Goal: Transaction & Acquisition: Purchase product/service

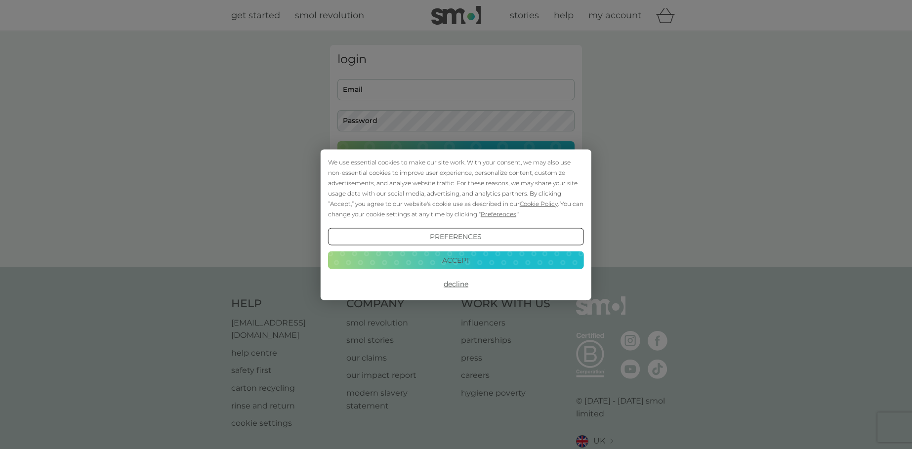
type input "bealings48@gmail.com"
click at [459, 259] on button "Accept" at bounding box center [456, 261] width 256 height 18
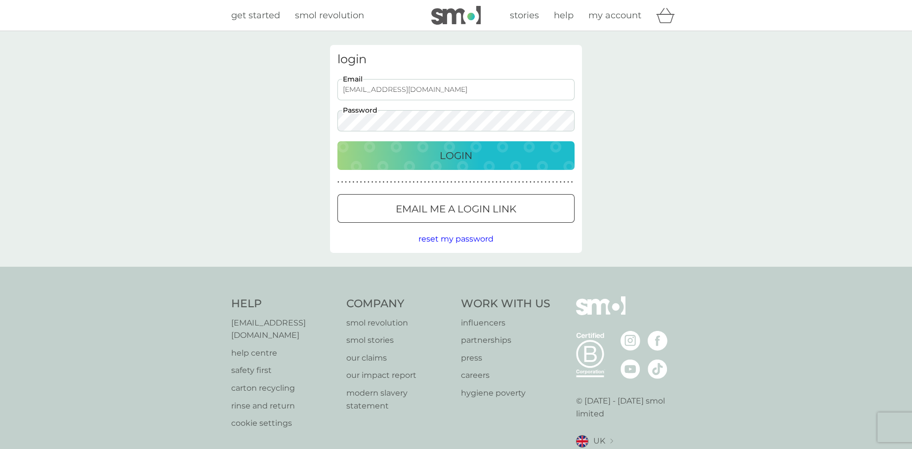
click at [454, 154] on p "Login" at bounding box center [456, 156] width 33 height 16
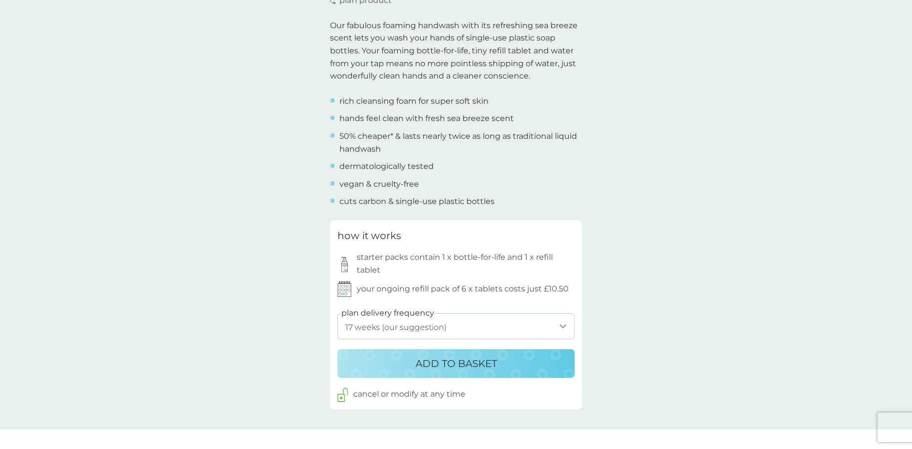
scroll to position [329, 0]
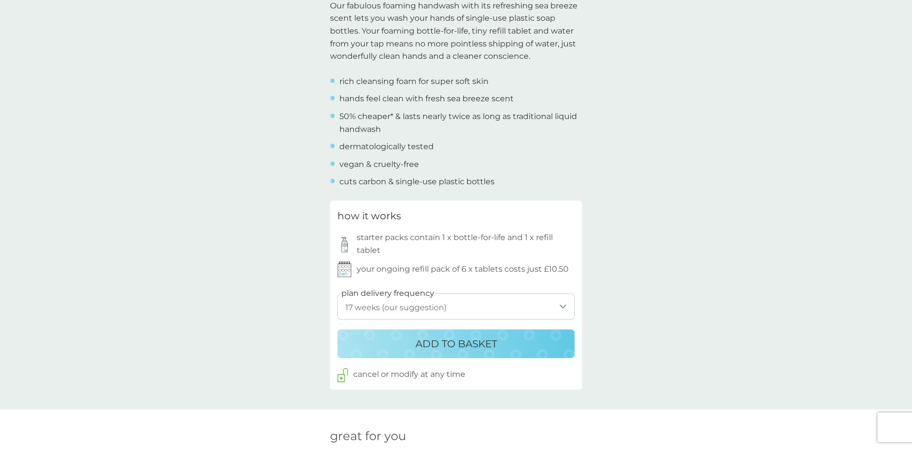
click at [563, 303] on select "1 week 2 weeks 3 weeks 4 weeks 5 weeks 6 weeks 7 weeks 8 weeks 9 weeks 10 weeks…" at bounding box center [456, 307] width 237 height 26
select select "126"
click at [338, 294] on select "1 week 2 weeks 3 weeks 4 weeks 5 weeks 6 weeks 7 weeks 8 weeks 9 weeks 10 weeks…" at bounding box center [456, 307] width 237 height 26
click at [440, 341] on p "ADD TO BASKET" at bounding box center [457, 344] width 82 height 16
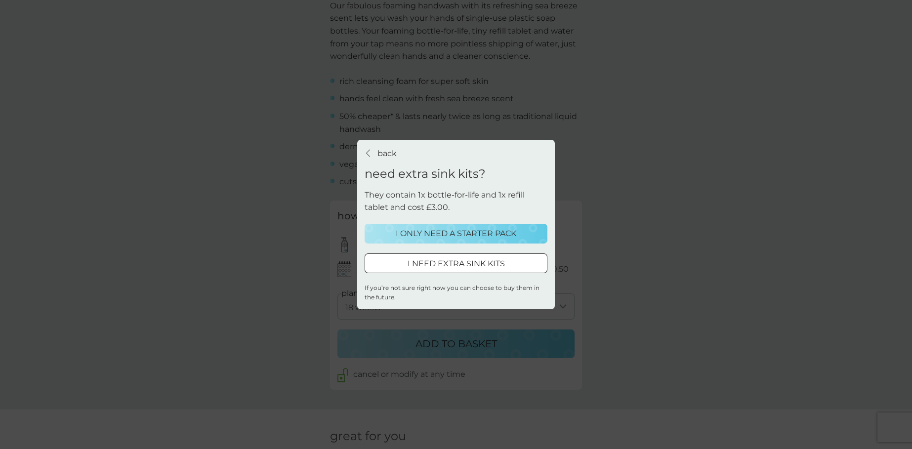
click at [451, 234] on p "I ONLY NEED A STARTER PACK" at bounding box center [456, 233] width 121 height 13
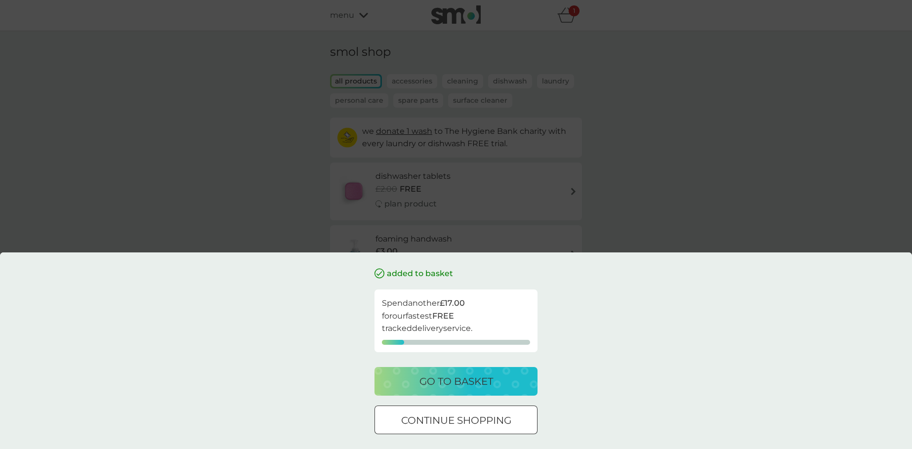
click at [581, 310] on div "added to basket Spend another £17.00 for our fastest FREE tracked delivery serv…" at bounding box center [456, 351] width 912 height 197
click at [453, 414] on p "continue shopping" at bounding box center [456, 421] width 110 height 16
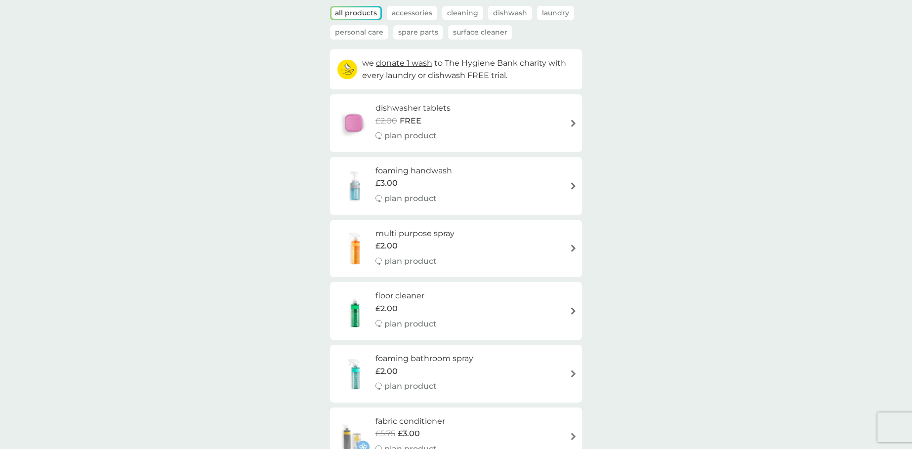
scroll to position [0, 0]
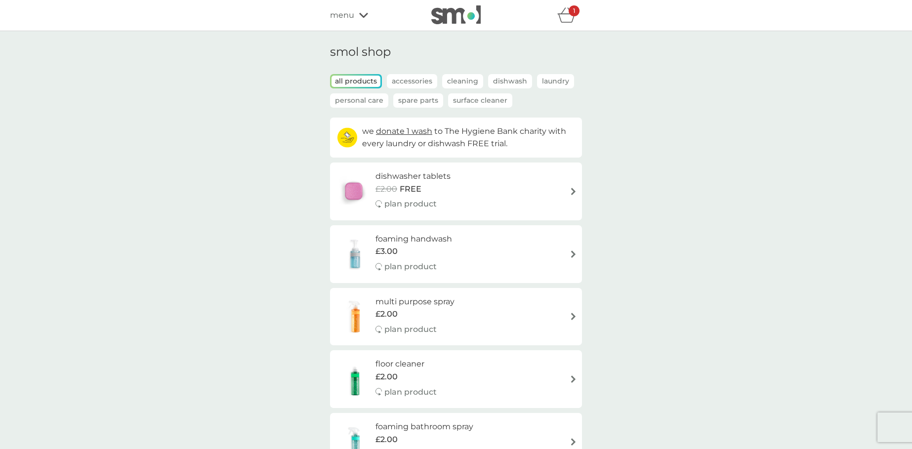
click at [361, 5] on div "refer a friend & you BOTH save smol impact smol shop your smol plans your upcom…" at bounding box center [456, 15] width 252 height 20
click at [362, 13] on icon at bounding box center [363, 15] width 9 height 6
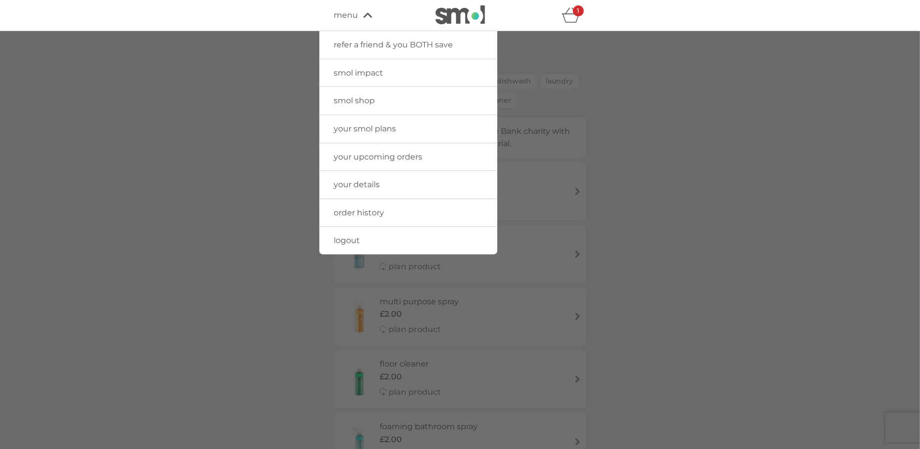
click at [379, 154] on span "your upcoming orders" at bounding box center [378, 156] width 88 height 9
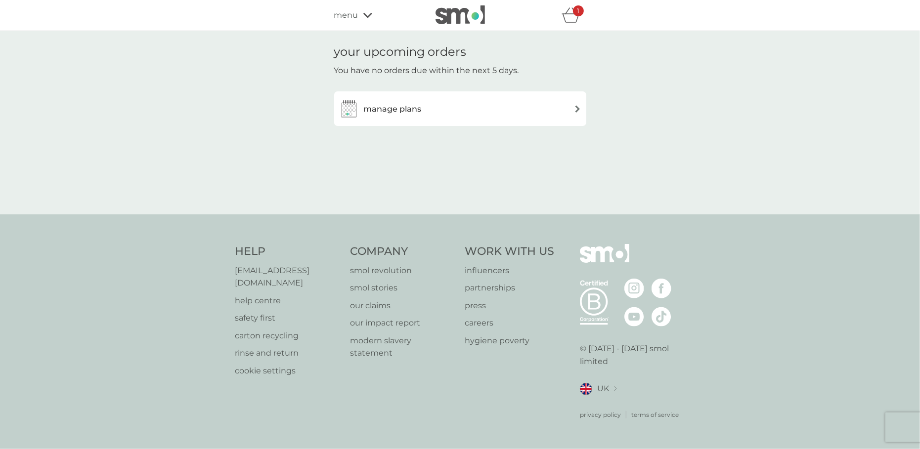
click at [577, 104] on div "manage plans" at bounding box center [460, 109] width 242 height 20
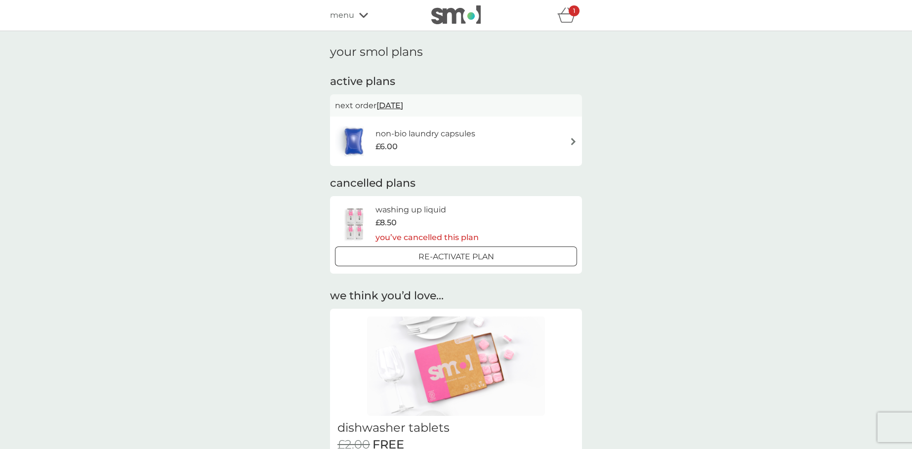
click at [567, 13] on icon "basket" at bounding box center [566, 14] width 19 height 15
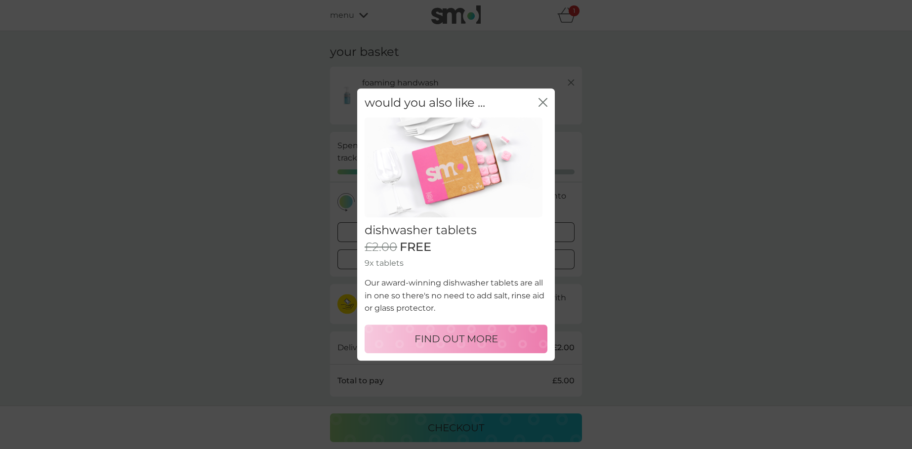
click at [542, 100] on icon "close" at bounding box center [541, 102] width 4 height 8
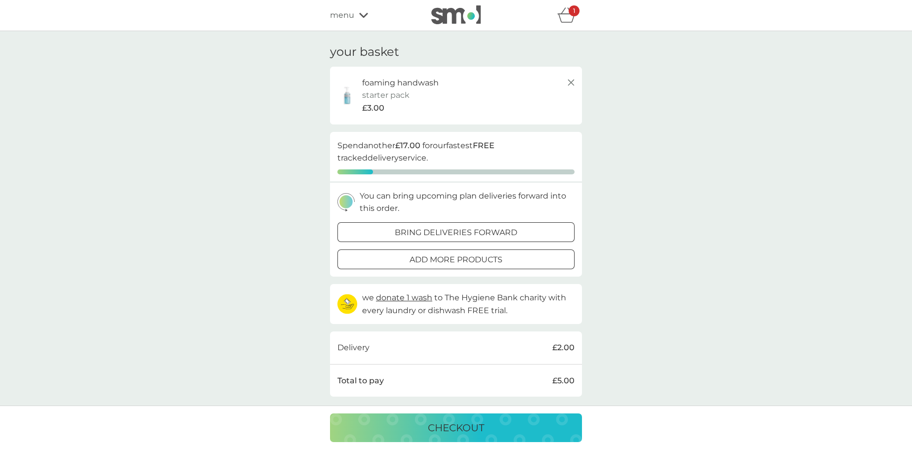
click at [436, 257] on p "add more products" at bounding box center [456, 260] width 93 height 13
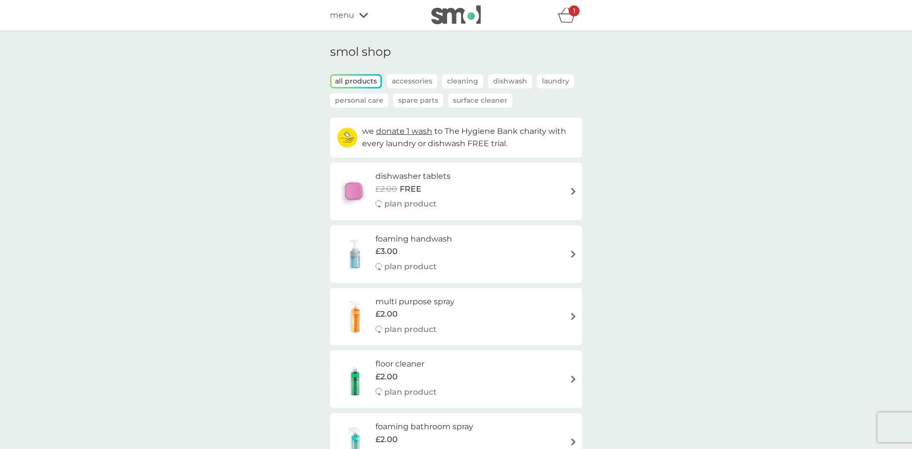
click at [572, 254] on img at bounding box center [573, 254] width 7 height 7
select select "119"
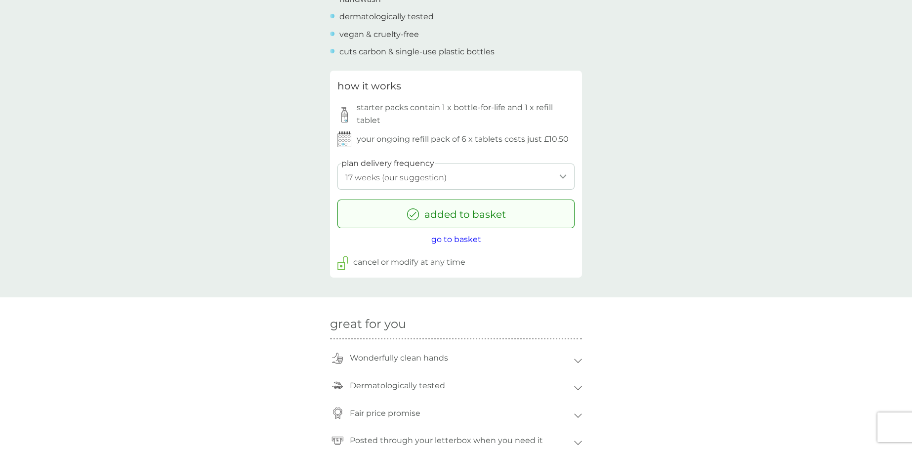
scroll to position [461, 0]
click at [460, 236] on span "go to basket" at bounding box center [456, 237] width 50 height 9
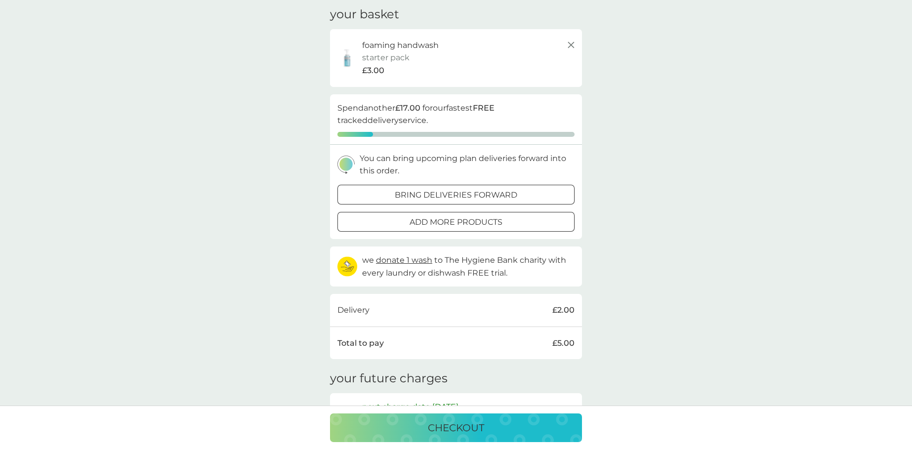
scroll to position [131, 0]
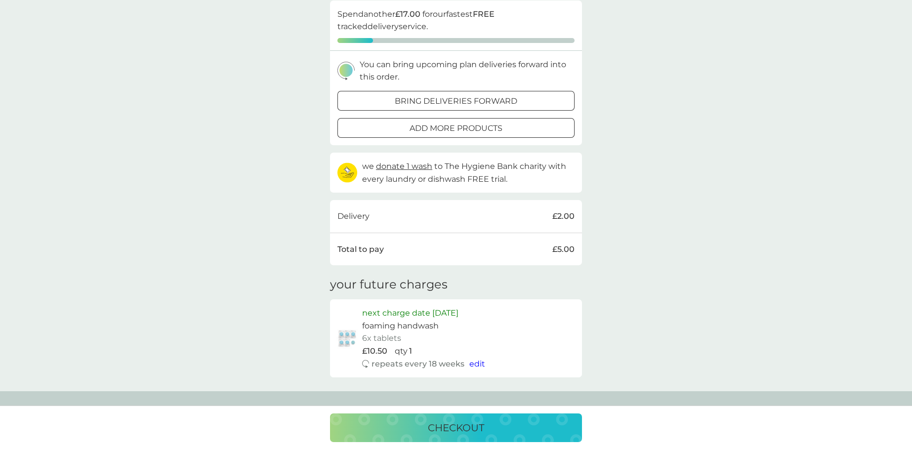
click at [470, 101] on div at bounding box center [456, 101] width 36 height 10
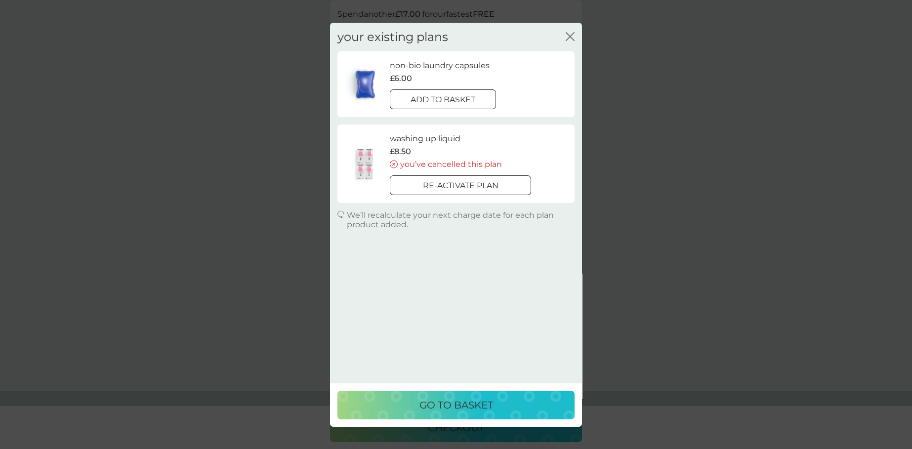
click at [461, 400] on p "go to basket" at bounding box center [457, 405] width 74 height 16
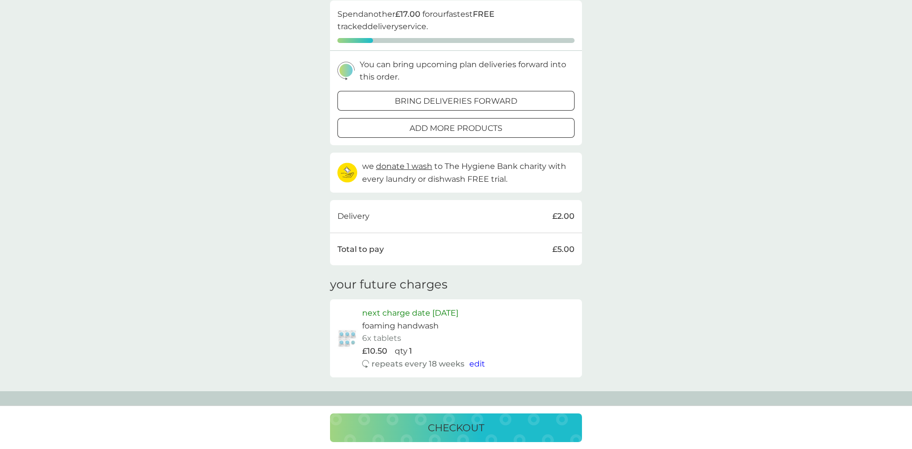
click at [464, 427] on p "checkout" at bounding box center [456, 428] width 56 height 16
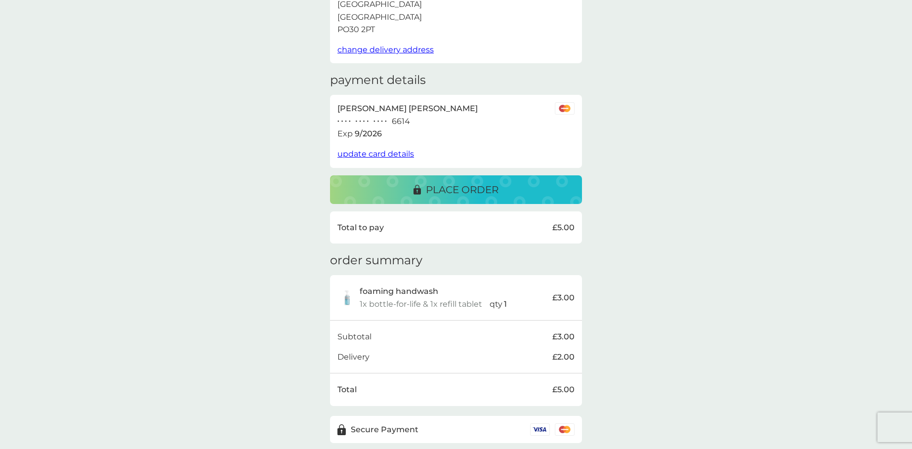
scroll to position [138, 0]
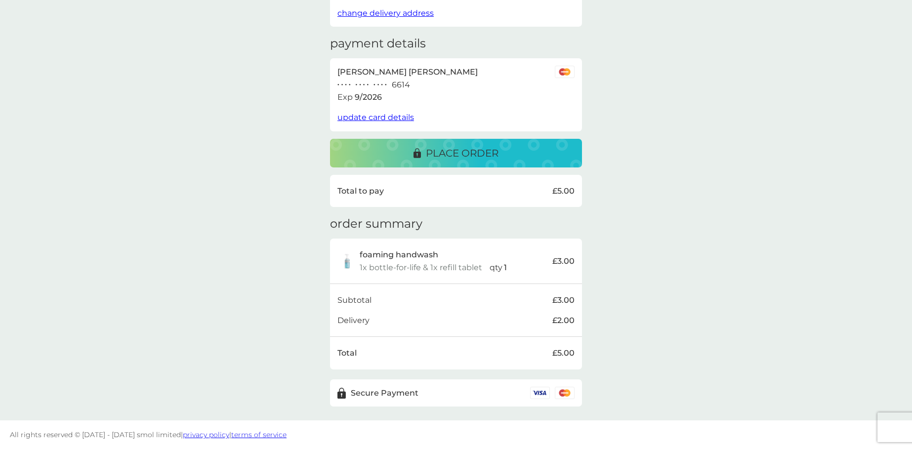
click at [472, 151] on p "place order" at bounding box center [462, 153] width 73 height 16
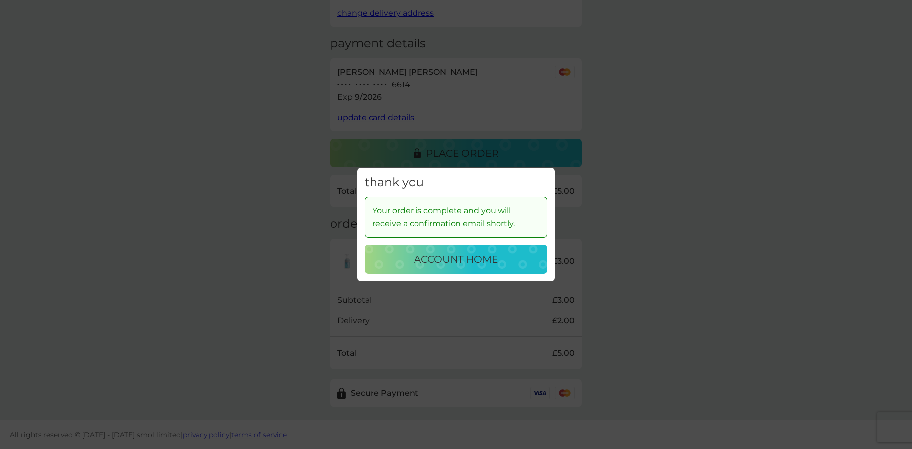
click at [437, 260] on p "account home" at bounding box center [456, 260] width 84 height 16
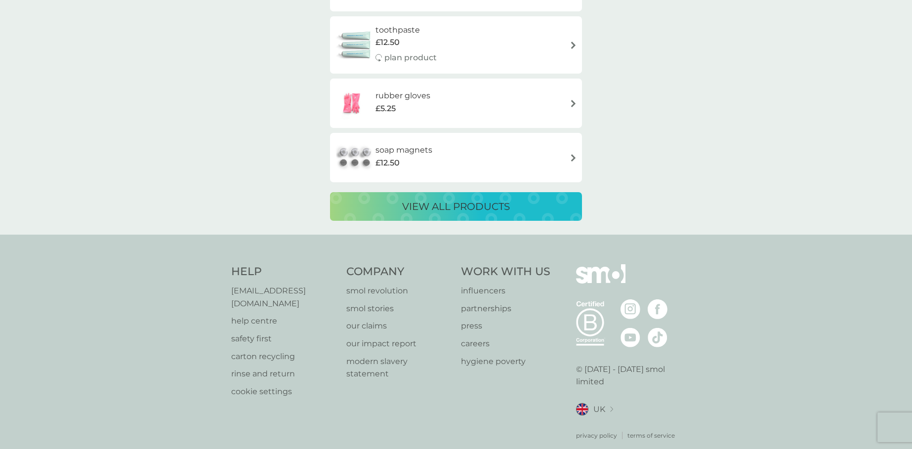
scroll to position [1914, 0]
